Goal: Transaction & Acquisition: Download file/media

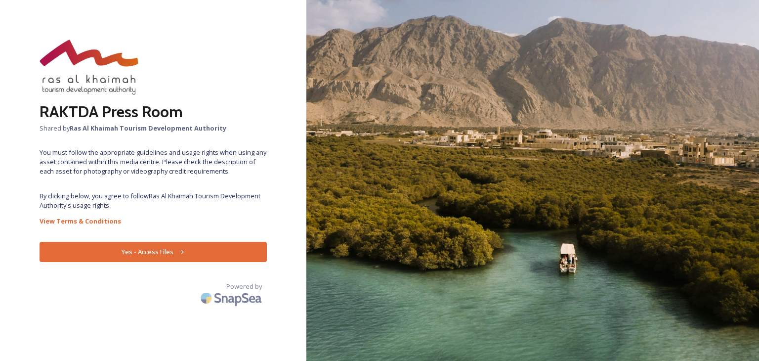
click at [158, 254] on button "Yes - Access Files" at bounding box center [153, 252] width 227 height 20
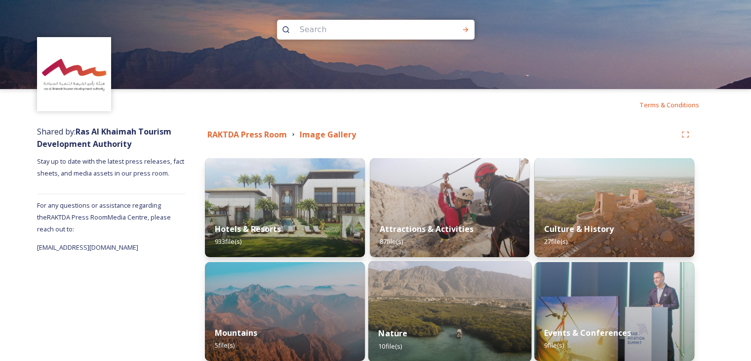
scroll to position [148, 0]
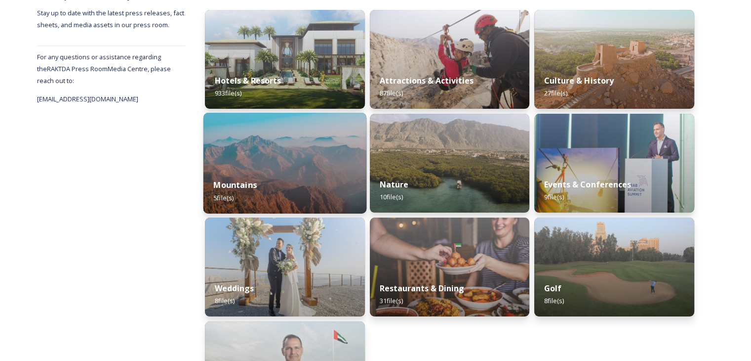
click at [270, 157] on img at bounding box center [284, 163] width 163 height 101
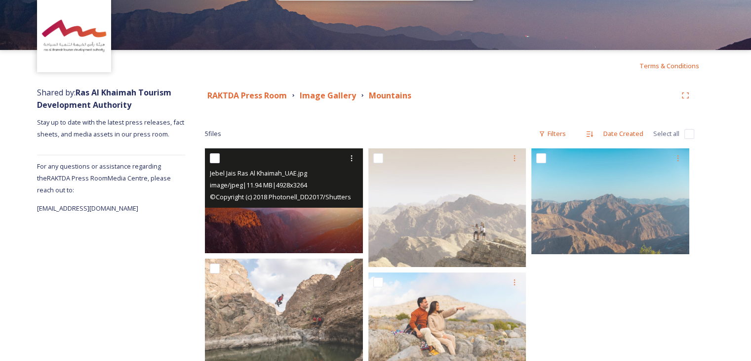
scroll to position [78, 0]
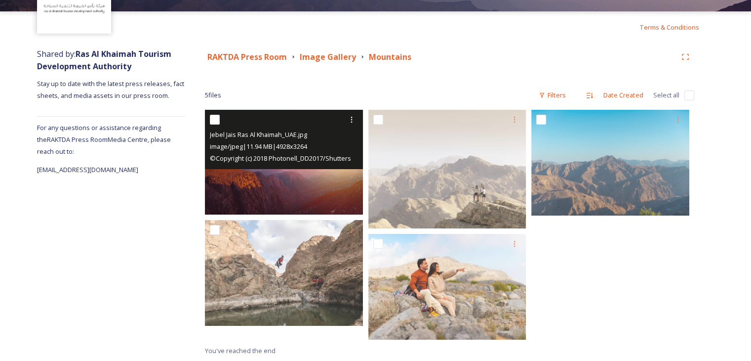
drag, startPoint x: 214, startPoint y: 119, endPoint x: 392, endPoint y: 124, distance: 177.9
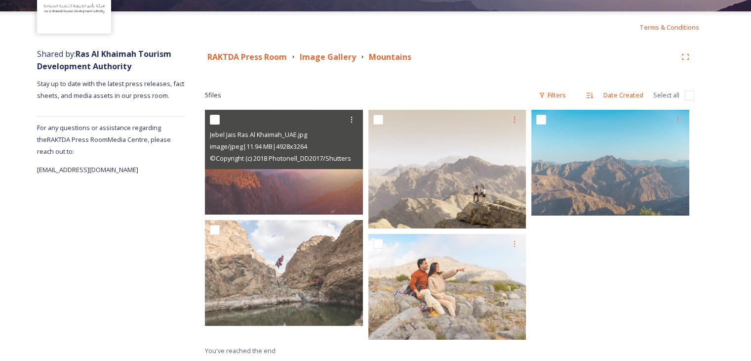
click at [214, 119] on input "checkbox" at bounding box center [215, 120] width 10 height 10
checkbox input "true"
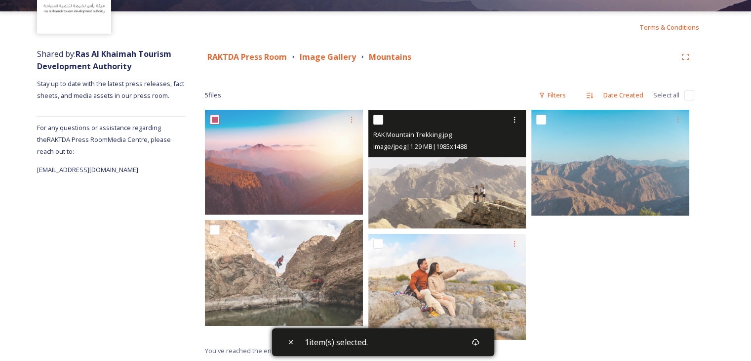
click at [375, 119] on input "checkbox" at bounding box center [378, 120] width 10 height 10
checkbox input "true"
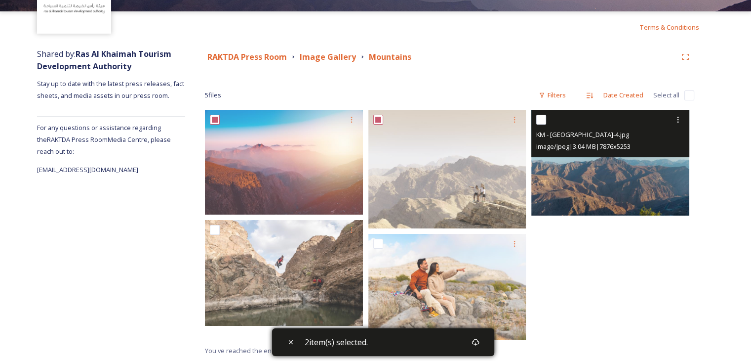
click at [541, 120] on input "checkbox" at bounding box center [541, 120] width 10 height 10
checkbox input "true"
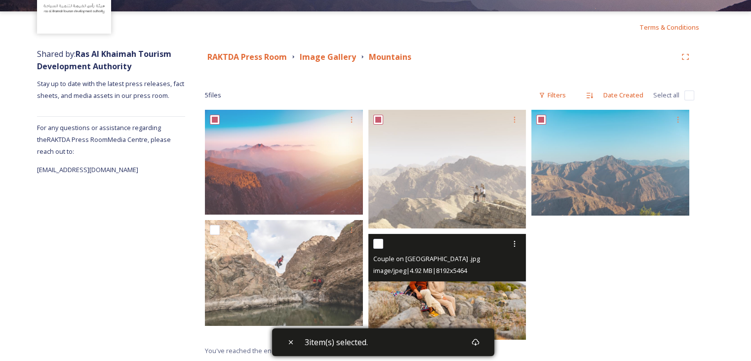
click at [379, 242] on input "checkbox" at bounding box center [378, 244] width 10 height 10
checkbox input "true"
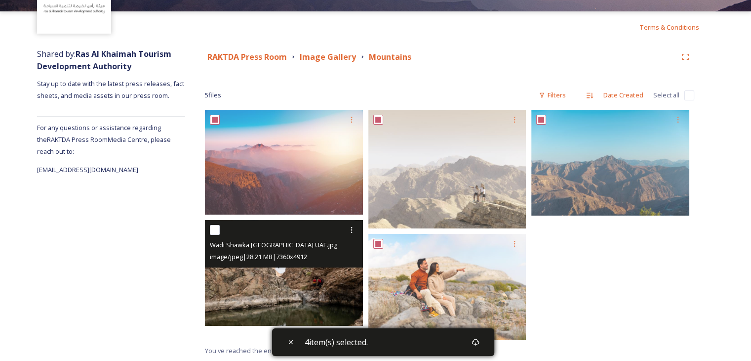
click at [210, 228] on input "checkbox" at bounding box center [215, 230] width 10 height 10
checkbox input "true"
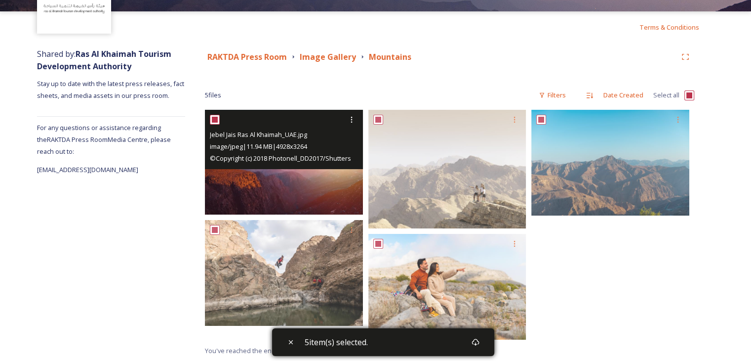
click at [284, 161] on span "© Copyright (c) 2018 Photonell_DD2017/Shutterstock. No use without permission." at bounding box center [329, 157] width 238 height 9
click at [276, 182] on img at bounding box center [284, 162] width 158 height 105
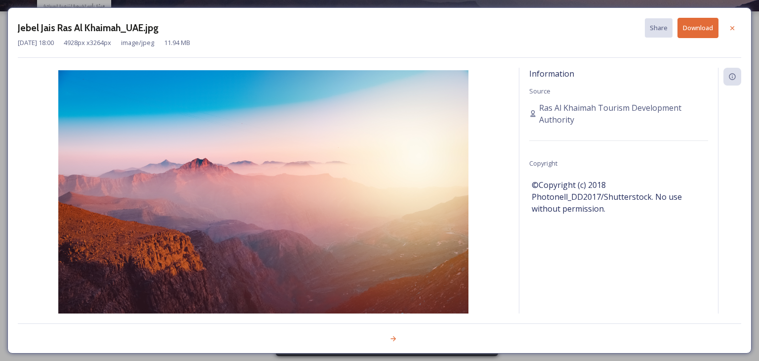
click at [703, 28] on button "Download" at bounding box center [697, 28] width 41 height 20
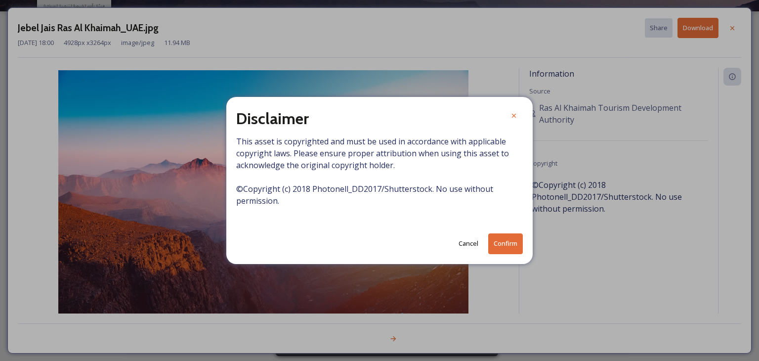
click at [502, 246] on button "Confirm" at bounding box center [505, 243] width 35 height 20
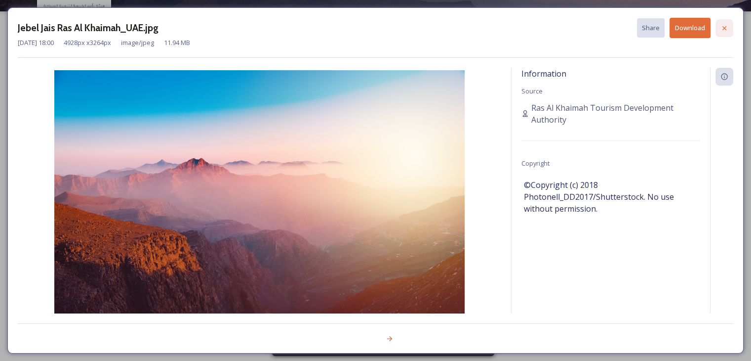
click at [724, 27] on icon at bounding box center [725, 28] width 8 height 8
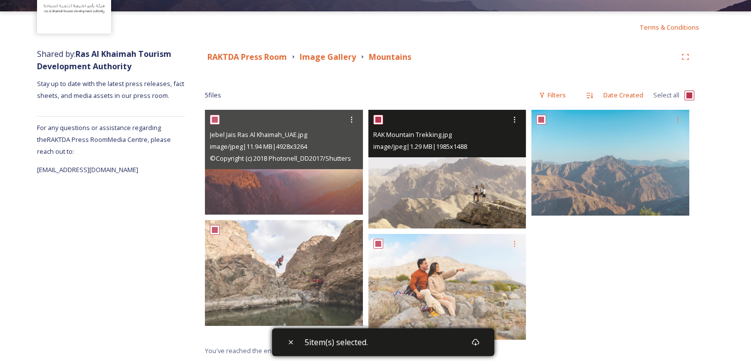
click at [442, 213] on img at bounding box center [447, 169] width 158 height 119
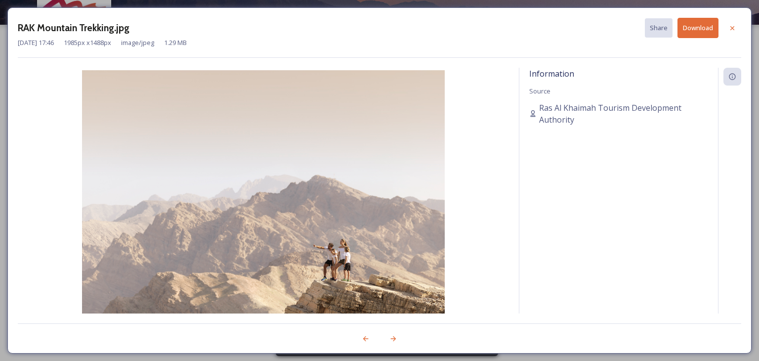
click at [695, 27] on button "Download" at bounding box center [697, 28] width 41 height 20
click at [730, 26] on icon at bounding box center [732, 28] width 8 height 8
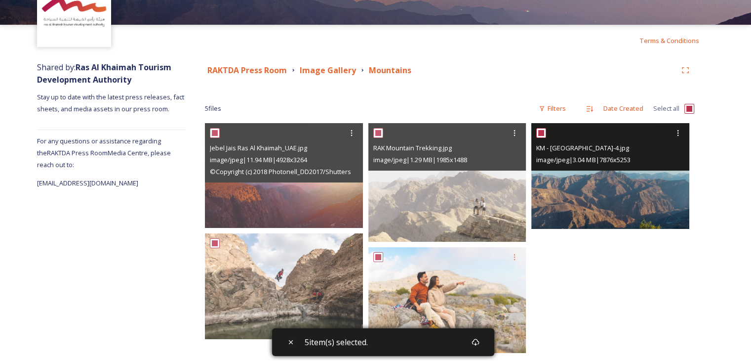
click at [593, 214] on img at bounding box center [610, 175] width 158 height 105
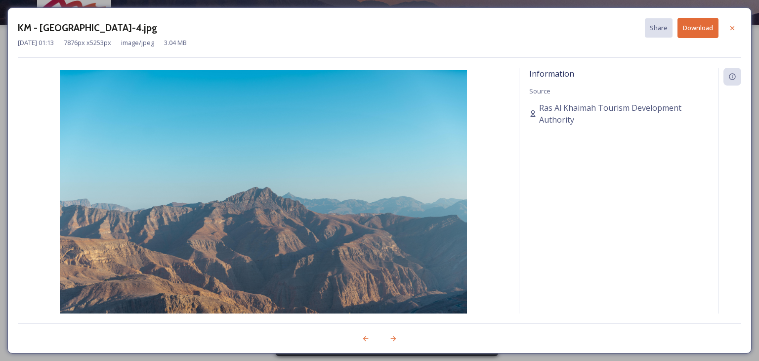
click at [693, 28] on button "Download" at bounding box center [697, 28] width 41 height 20
click at [734, 29] on icon at bounding box center [732, 28] width 8 height 8
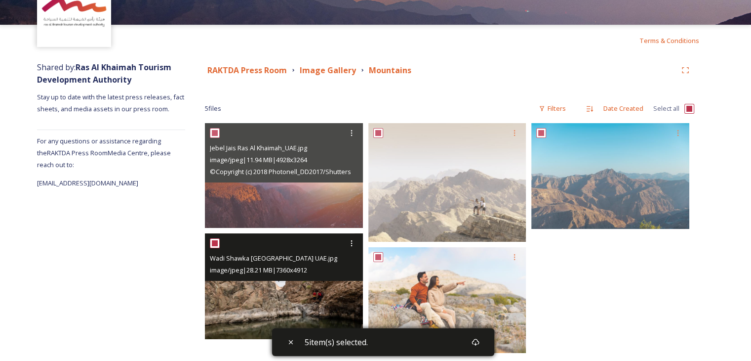
click at [289, 306] on img at bounding box center [284, 285] width 158 height 105
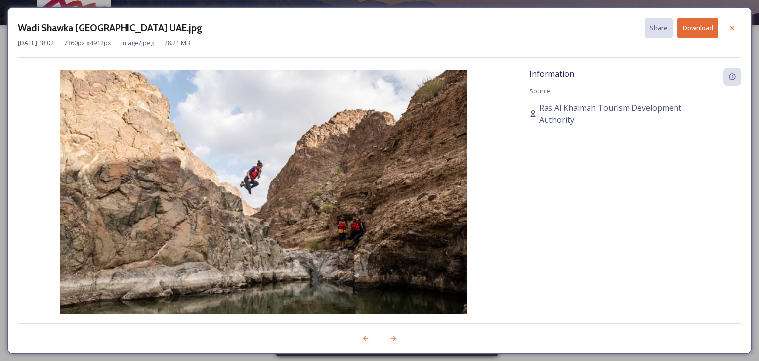
click at [707, 31] on button "Download" at bounding box center [697, 28] width 41 height 20
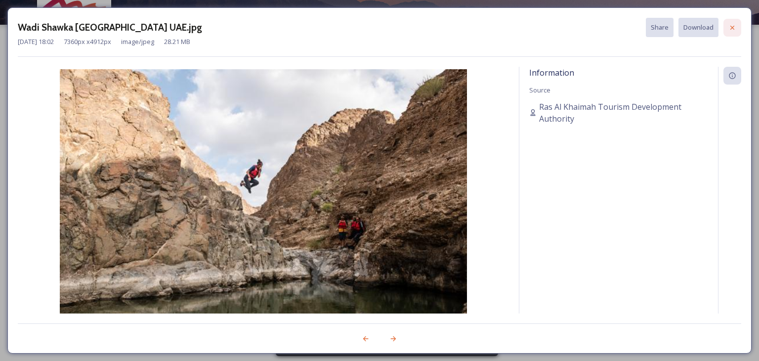
click at [731, 28] on icon at bounding box center [732, 27] width 4 height 4
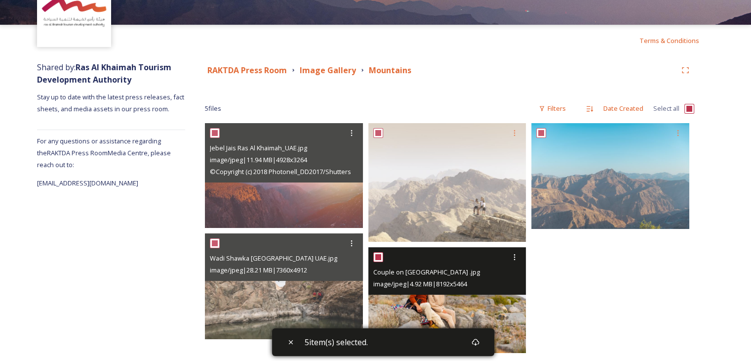
click at [431, 309] on img at bounding box center [447, 299] width 158 height 105
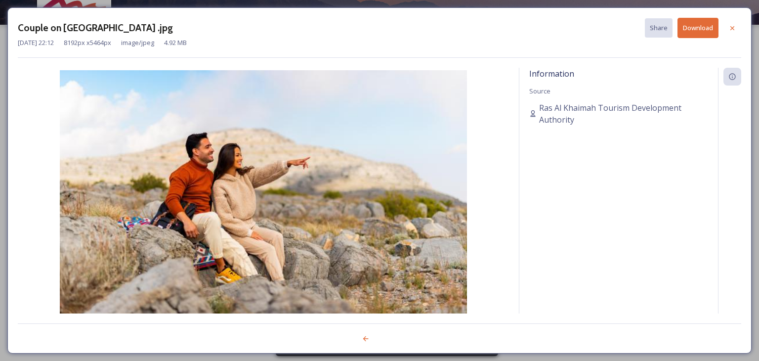
click at [693, 32] on button "Download" at bounding box center [697, 28] width 41 height 20
click at [733, 28] on icon at bounding box center [732, 28] width 8 height 8
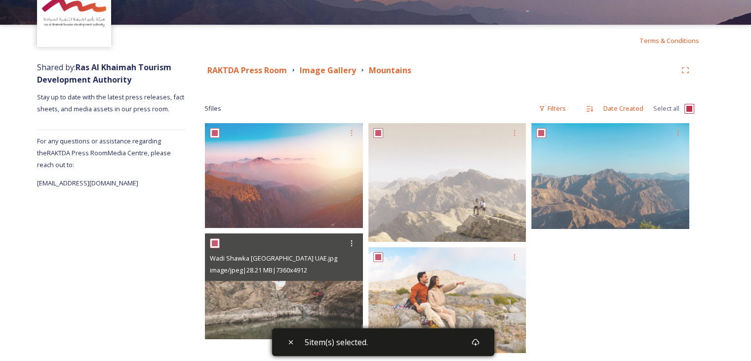
click at [573, 295] on div at bounding box center [612, 240] width 163 height 234
click at [320, 70] on strong "Image Gallery" at bounding box center [328, 70] width 56 height 11
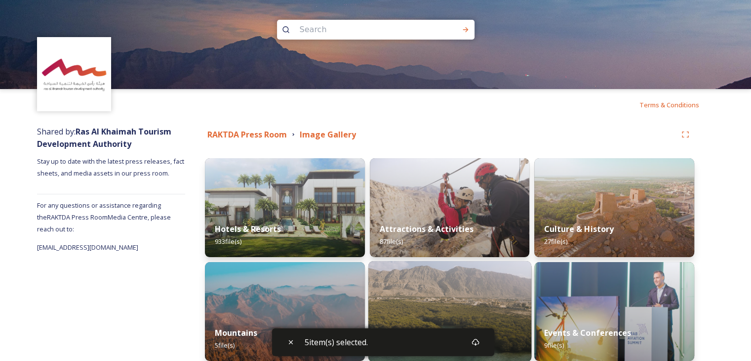
click at [439, 301] on img at bounding box center [449, 311] width 163 height 101
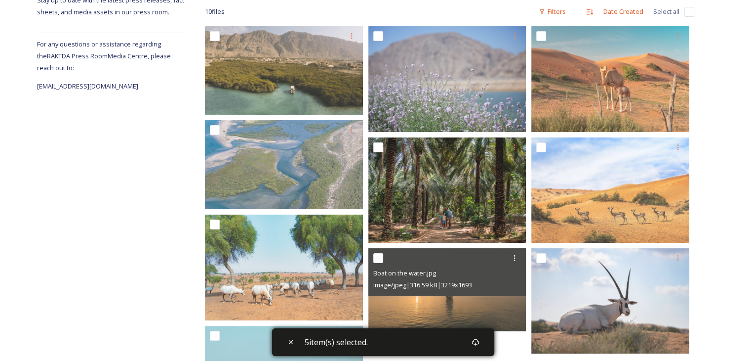
scroll to position [55, 0]
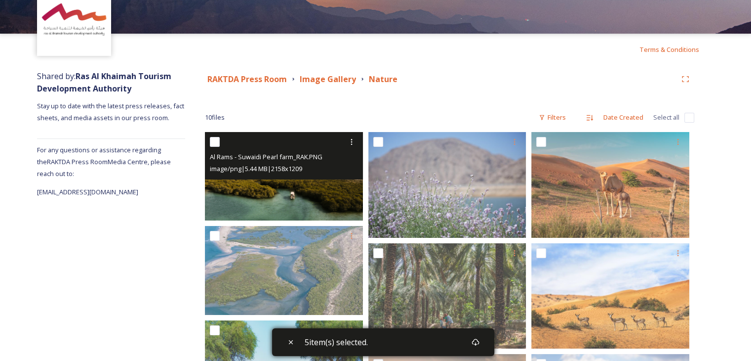
click at [313, 190] on img at bounding box center [284, 176] width 158 height 88
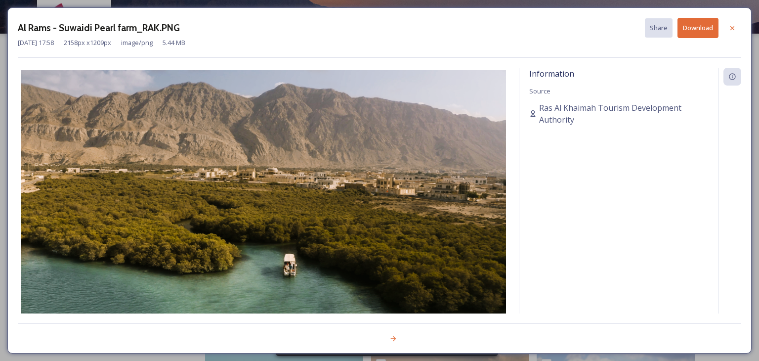
click at [692, 30] on button "Download" at bounding box center [697, 28] width 41 height 20
click at [734, 25] on icon at bounding box center [732, 28] width 8 height 8
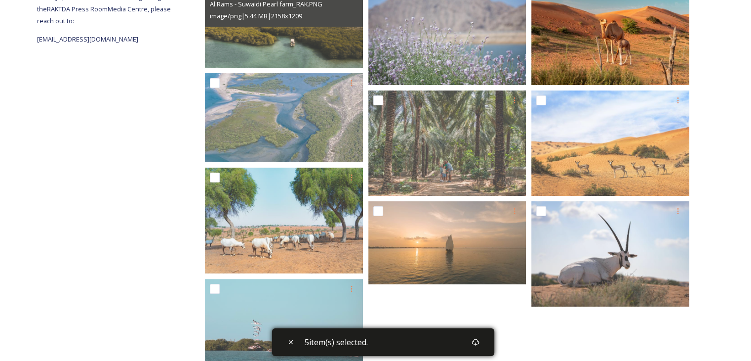
scroll to position [154, 0]
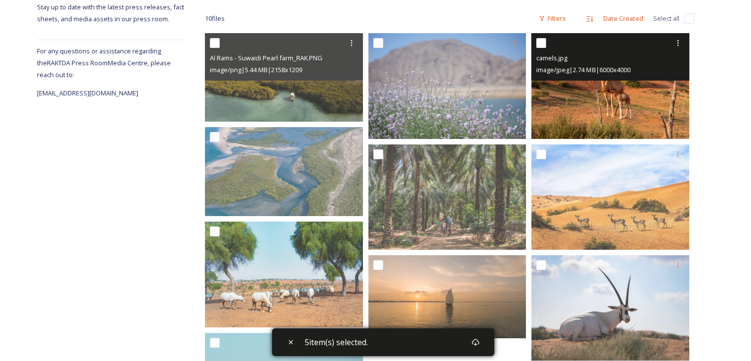
click at [578, 107] on img at bounding box center [610, 85] width 158 height 105
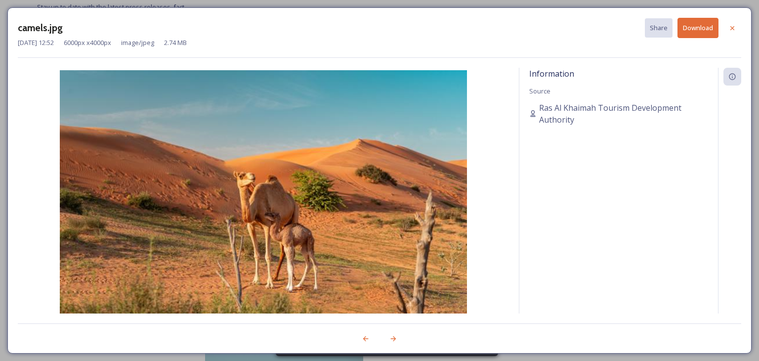
click at [707, 33] on button "Download" at bounding box center [697, 28] width 41 height 20
click at [735, 30] on icon at bounding box center [732, 28] width 8 height 8
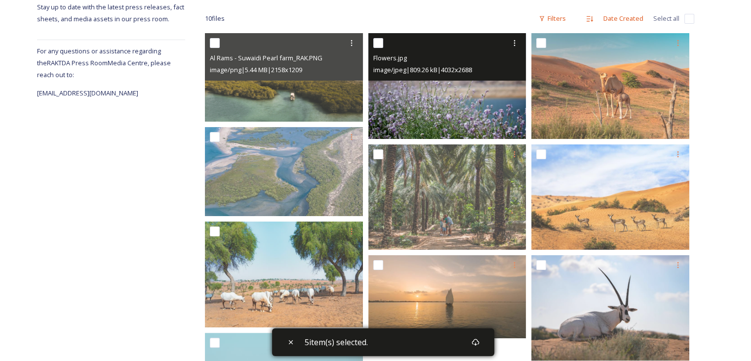
click at [448, 110] on img at bounding box center [447, 85] width 158 height 105
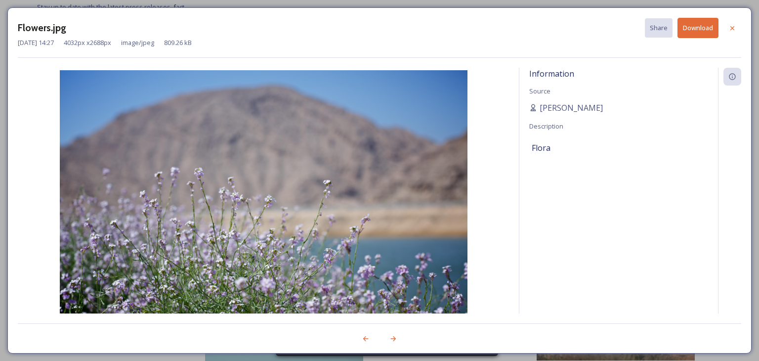
click at [689, 30] on button "Download" at bounding box center [697, 28] width 41 height 20
click at [730, 25] on icon at bounding box center [732, 28] width 8 height 8
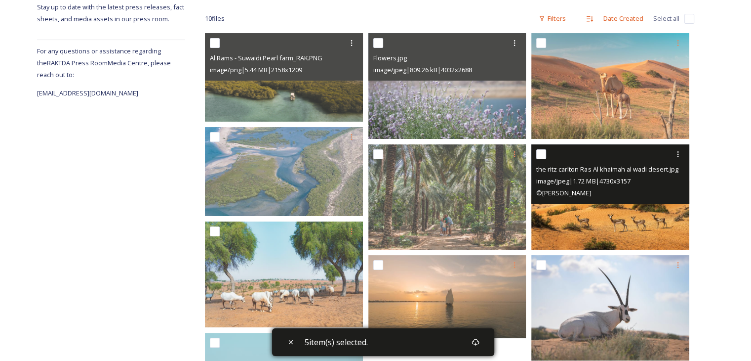
click at [580, 242] on img at bounding box center [610, 196] width 158 height 105
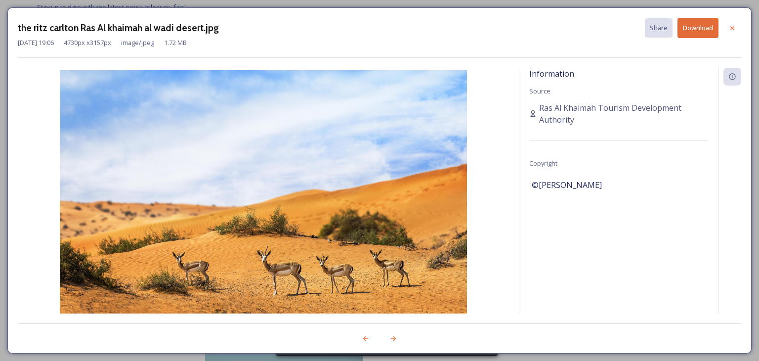
click at [692, 20] on button "Download" at bounding box center [697, 28] width 41 height 20
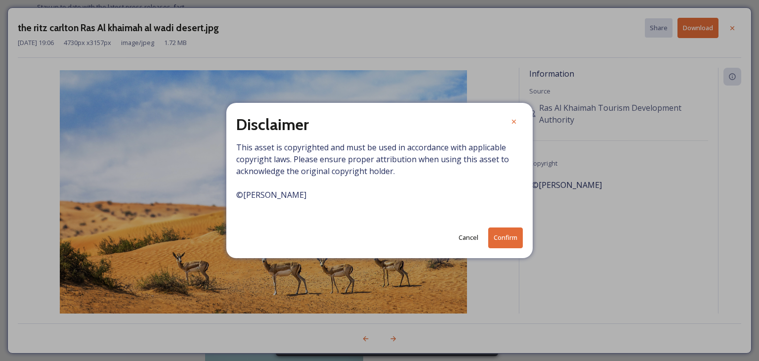
click at [502, 238] on button "Confirm" at bounding box center [505, 237] width 35 height 20
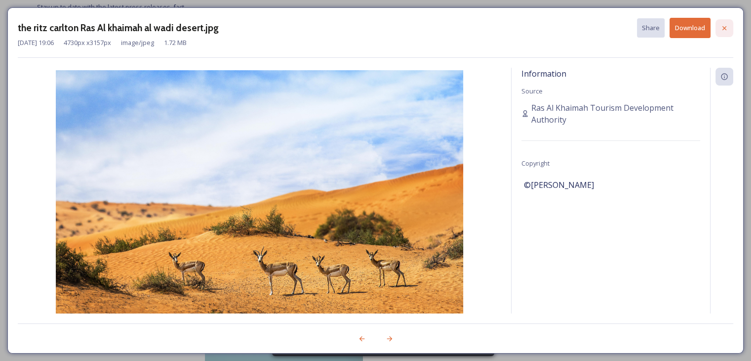
click at [725, 26] on icon at bounding box center [725, 28] width 8 height 8
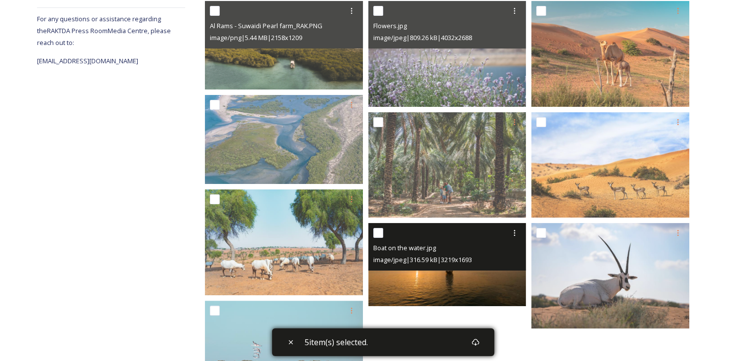
scroll to position [203, 0]
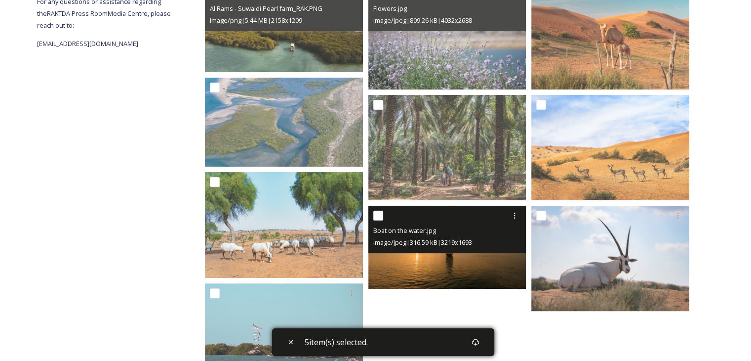
click at [462, 240] on span "image/jpeg | 316.59 kB | 3219 x 1693" at bounding box center [422, 242] width 99 height 9
click at [460, 267] on img at bounding box center [447, 246] width 158 height 83
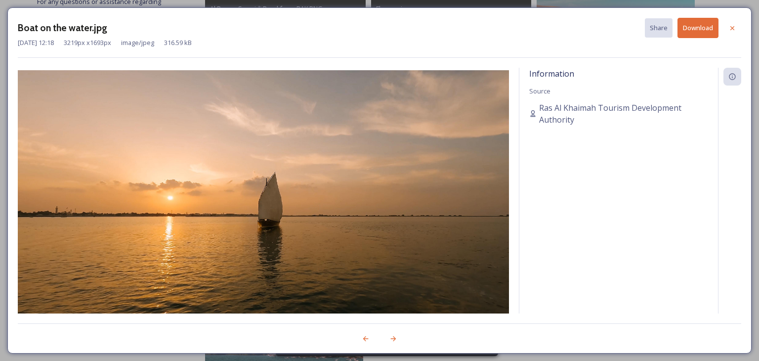
click at [685, 29] on button "Download" at bounding box center [697, 28] width 41 height 20
click at [731, 26] on icon at bounding box center [732, 28] width 8 height 8
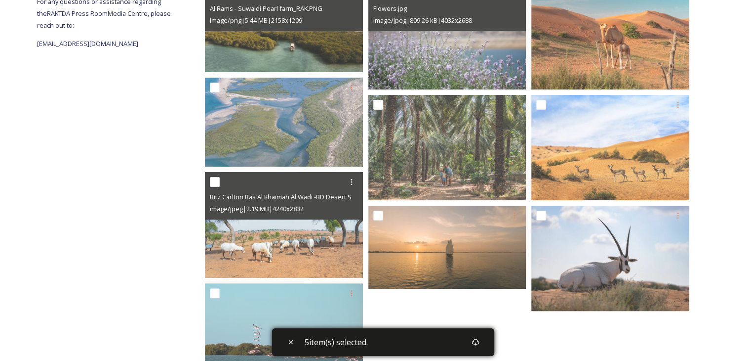
scroll to position [6, 0]
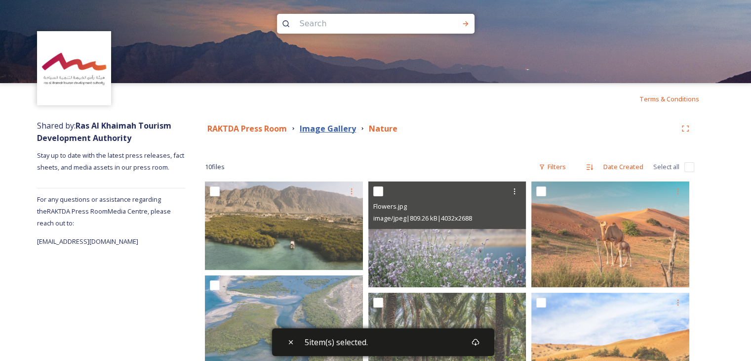
click at [321, 130] on strong "Image Gallery" at bounding box center [328, 128] width 56 height 11
checkbox input "true"
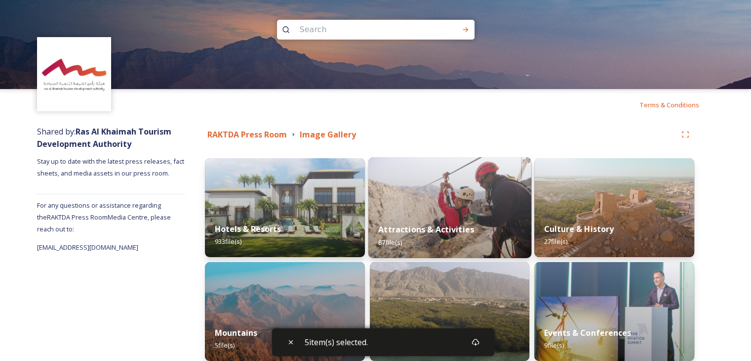
click at [482, 200] on img at bounding box center [449, 207] width 163 height 101
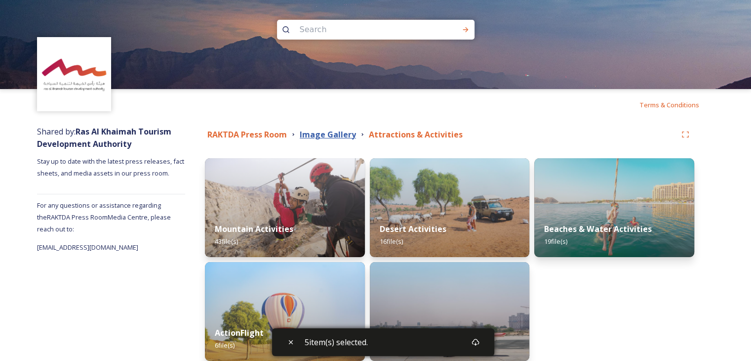
click at [330, 139] on strong "Image Gallery" at bounding box center [328, 134] width 56 height 11
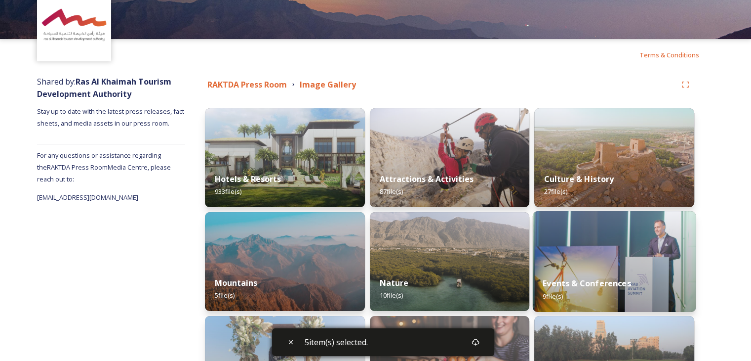
scroll to position [148, 0]
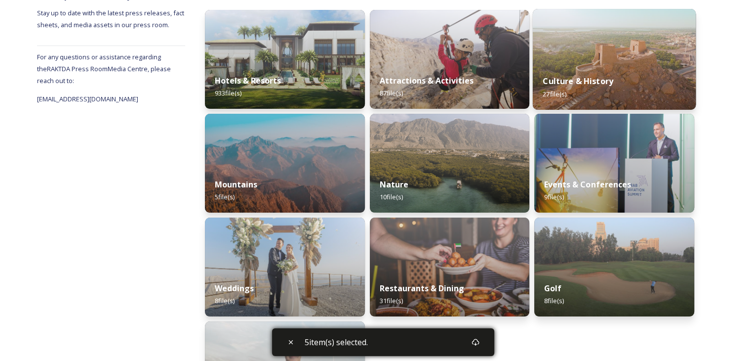
click at [644, 56] on img at bounding box center [614, 59] width 163 height 101
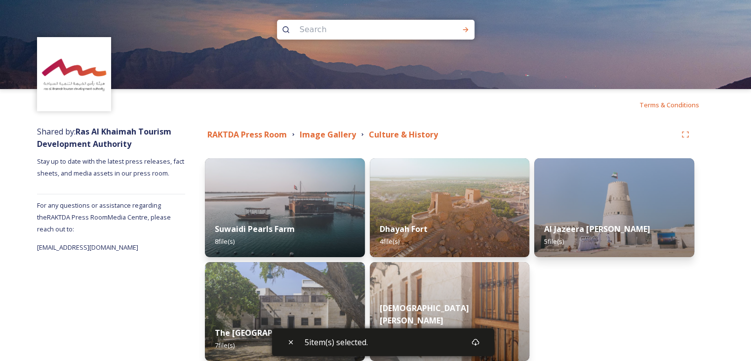
scroll to position [46, 0]
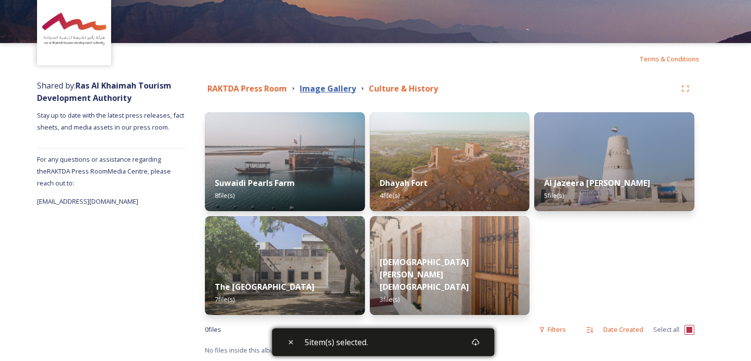
click at [308, 86] on strong "Image Gallery" at bounding box center [328, 88] width 56 height 11
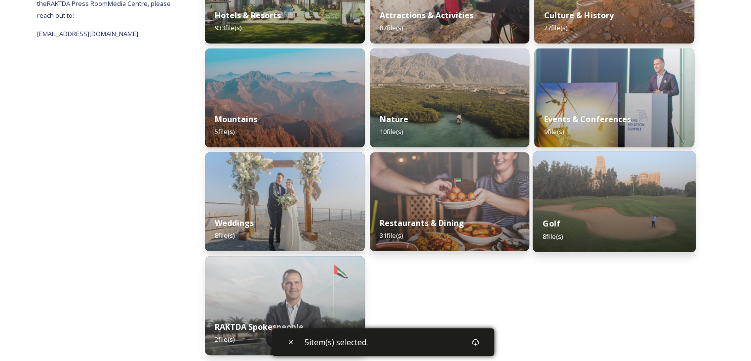
scroll to position [155, 0]
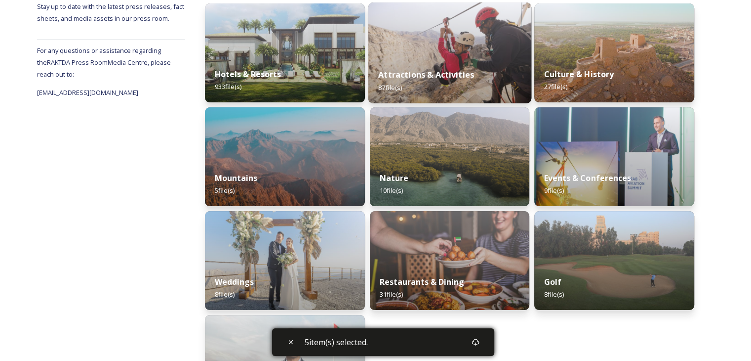
click at [455, 50] on img at bounding box center [449, 52] width 163 height 101
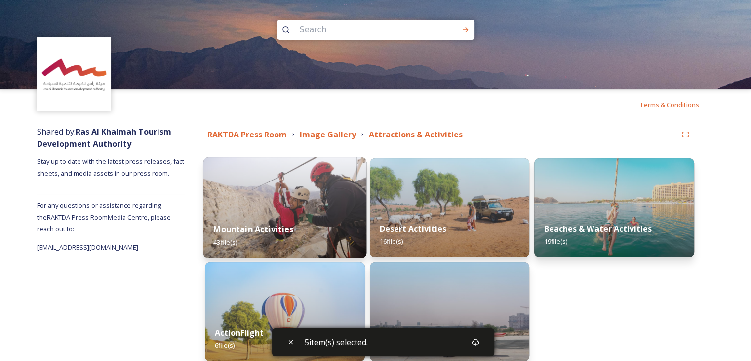
click at [326, 227] on div "Mountain Activities 43 file(s)" at bounding box center [284, 235] width 163 height 45
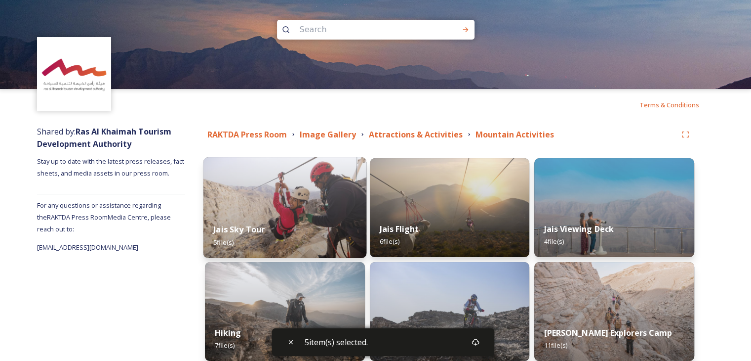
click at [316, 182] on img at bounding box center [284, 207] width 163 height 101
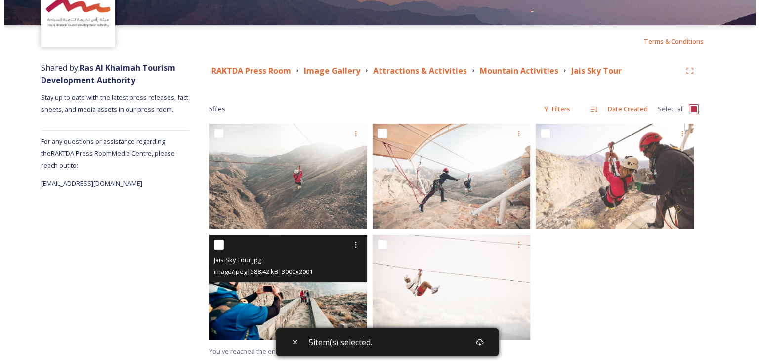
scroll to position [65, 0]
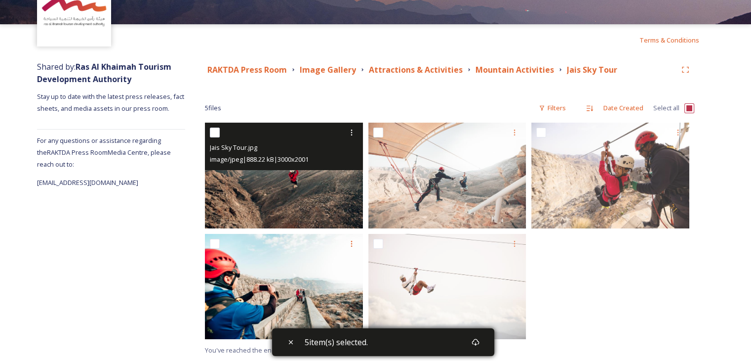
click at [316, 204] on img at bounding box center [284, 174] width 158 height 105
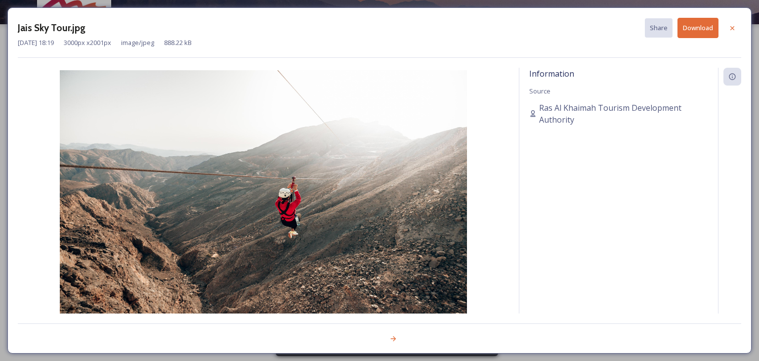
click at [699, 27] on button "Download" at bounding box center [697, 28] width 41 height 20
